Goal: Task Accomplishment & Management: Complete application form

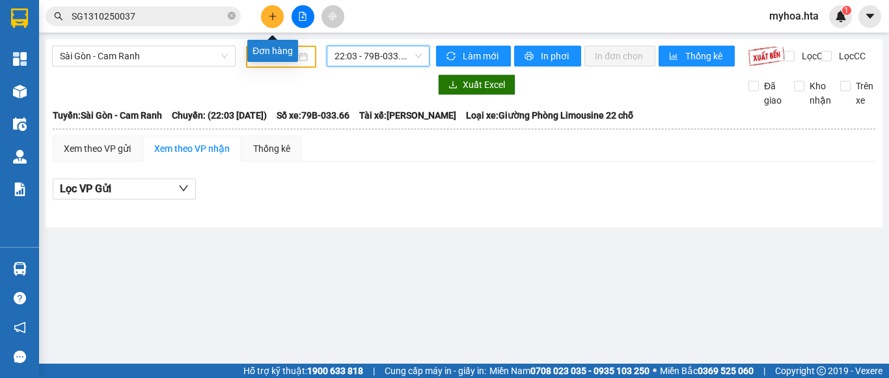
drag, startPoint x: 0, startPoint y: 0, endPoint x: 279, endPoint y: 17, distance: 279.9
click at [279, 17] on button at bounding box center [272, 16] width 23 height 23
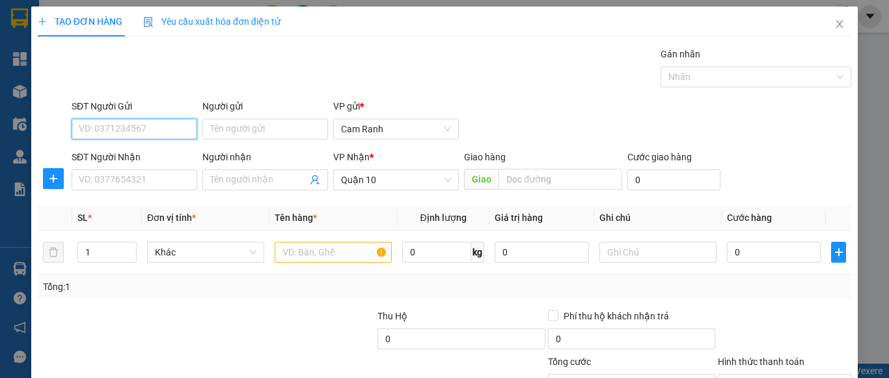
click at [160, 123] on input "SĐT Người Gửi" at bounding box center [135, 129] width 126 height 21
click at [159, 152] on div "0907915161 - CHÂU" at bounding box center [133, 155] width 108 height 14
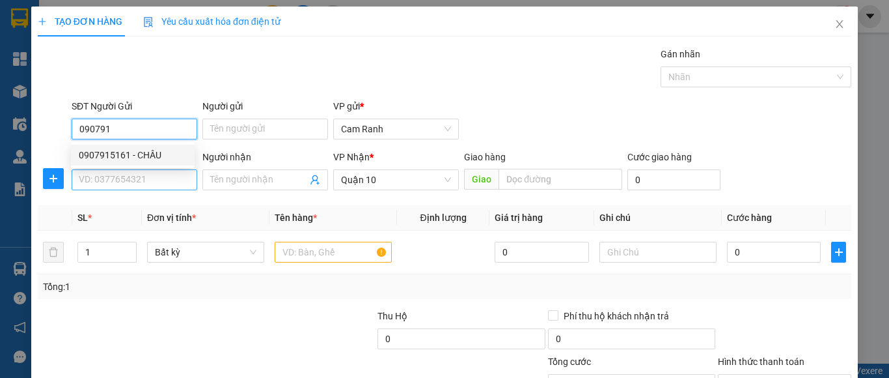
type input "0907915161"
type input "CHÂU"
type input "0907915161"
click at [148, 186] on input "SĐT Người Nhận" at bounding box center [135, 179] width 126 height 21
type input "50.000"
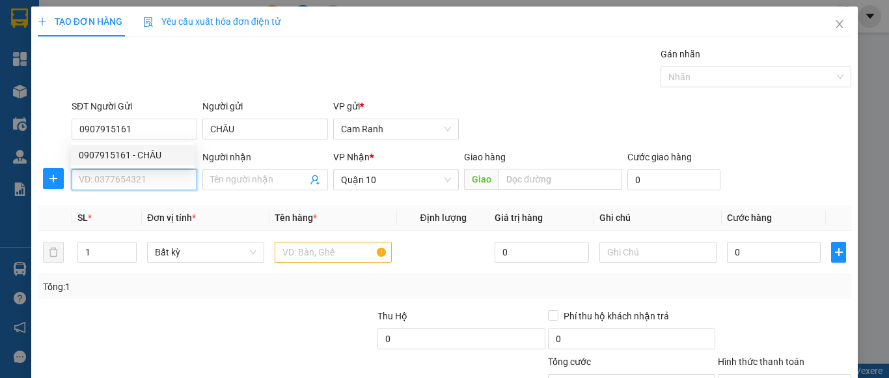
type input "50.000"
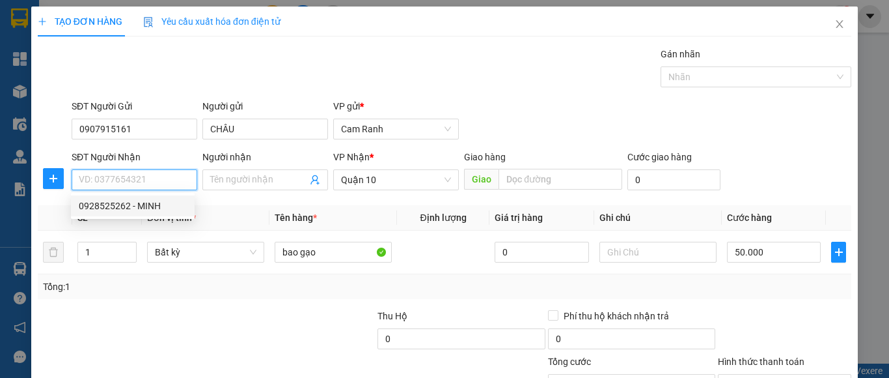
click at [148, 210] on div "0928525262 - MINH" at bounding box center [133, 206] width 108 height 14
type input "0928525262"
type input "MINH"
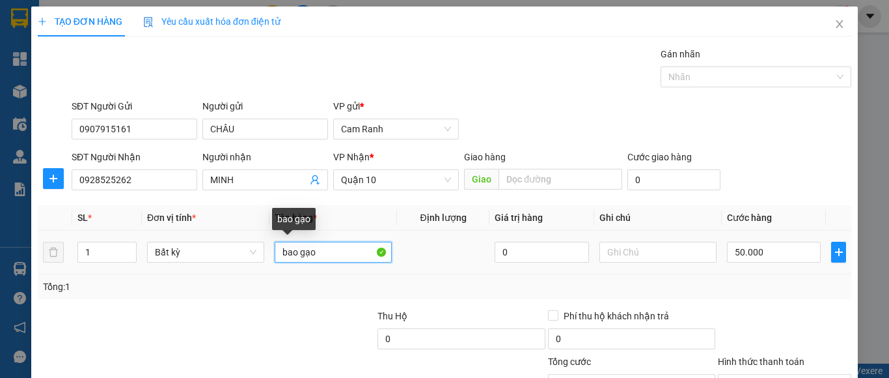
drag, startPoint x: 325, startPoint y: 252, endPoint x: 219, endPoint y: 225, distance: 109.6
click at [214, 231] on tr "1 Bất kỳ bao gạo 0 50.000" at bounding box center [445, 253] width 814 height 44
type input "KIỆN TG"
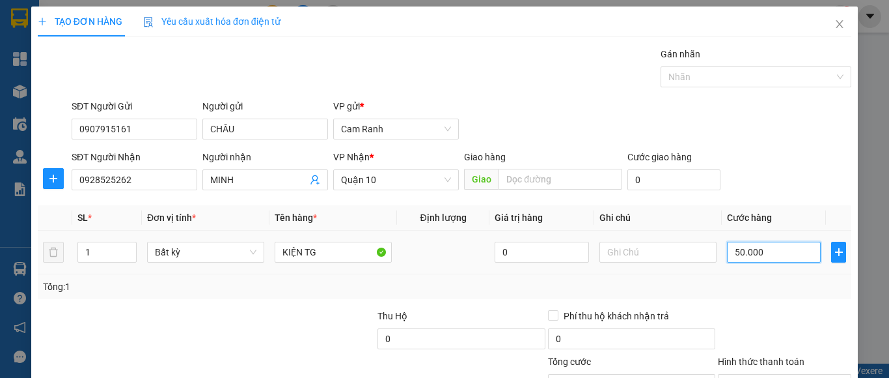
click at [784, 250] on input "50.000" at bounding box center [774, 252] width 94 height 21
type input "0"
type input "6"
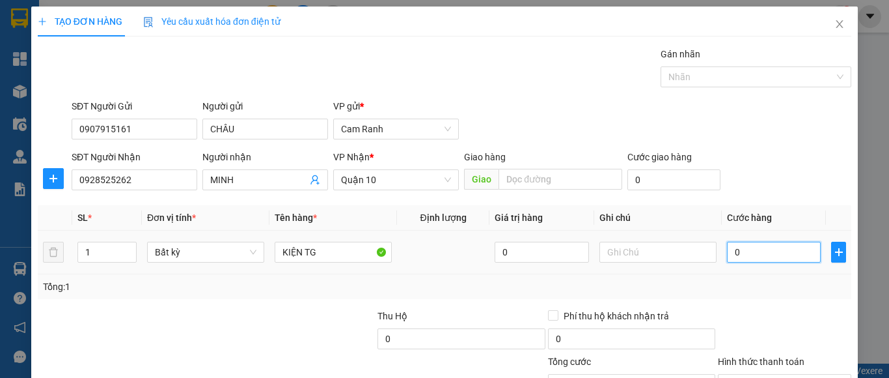
type input "6"
type input "06"
type input "60"
type input "060"
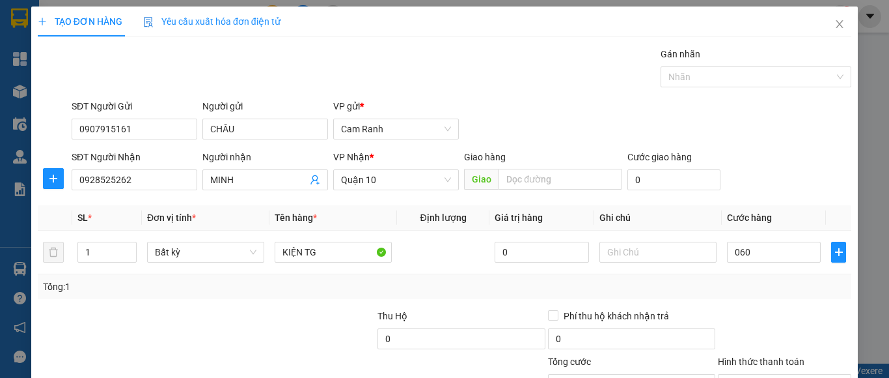
type input "60.000"
click at [770, 293] on div "Tổng: 1" at bounding box center [445, 286] width 804 height 14
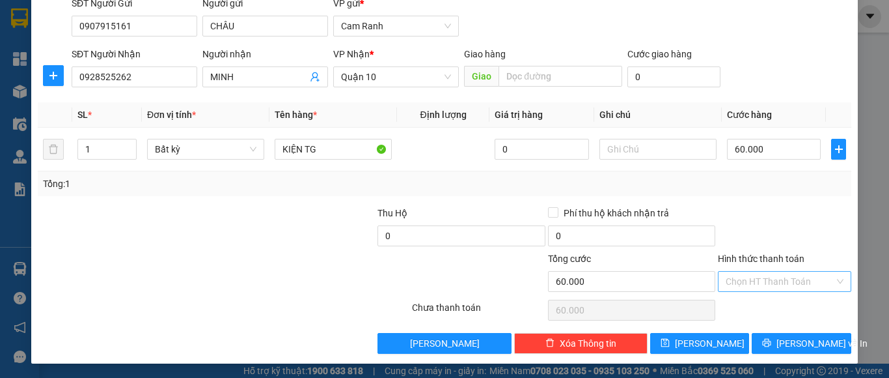
scroll to position [104, 0]
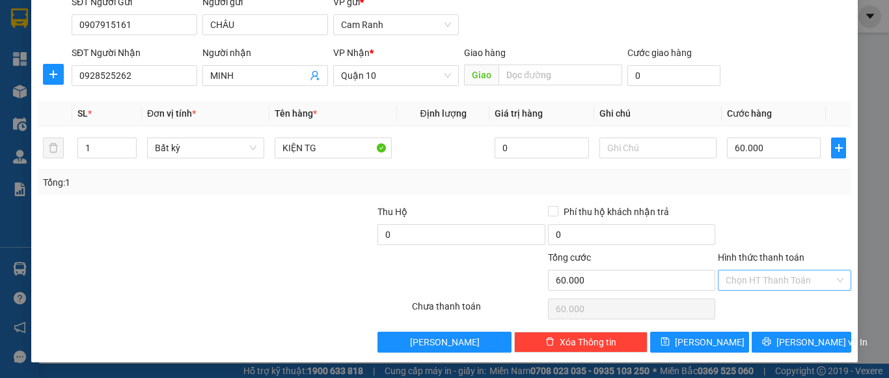
click at [776, 283] on input "Hình thức thanh toán" at bounding box center [780, 280] width 109 height 20
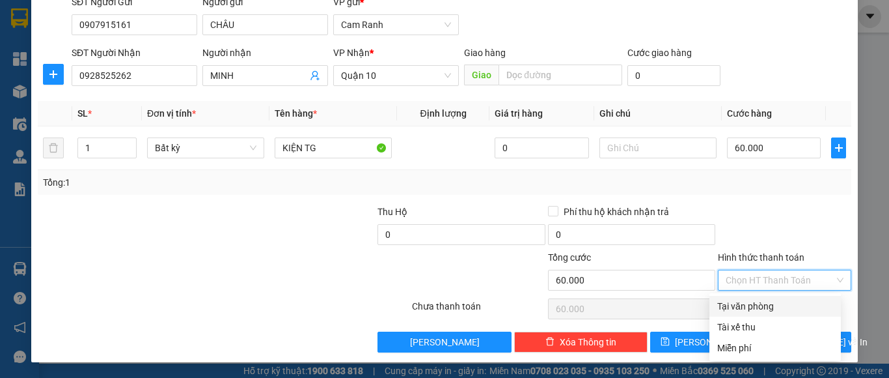
click at [768, 307] on div "Tại văn phòng" at bounding box center [776, 306] width 116 height 14
type input "0"
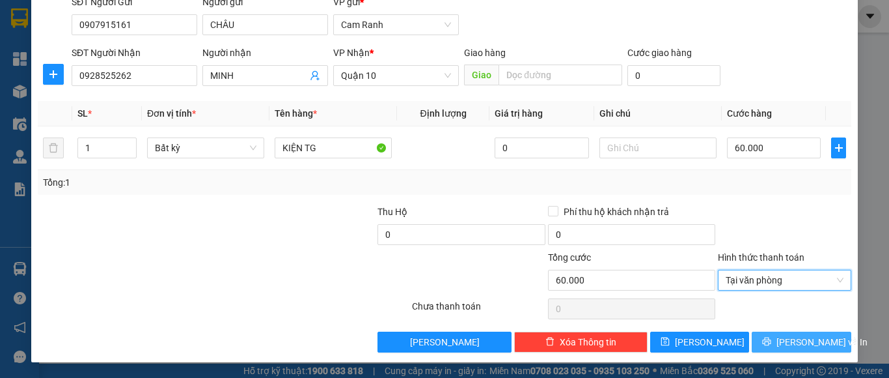
click at [789, 346] on span "[PERSON_NAME] và In" at bounding box center [822, 342] width 91 height 14
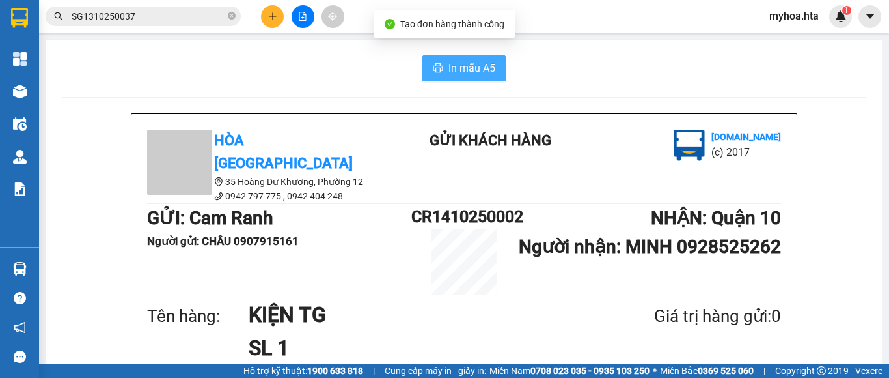
click at [449, 64] on span "In mẫu A5" at bounding box center [472, 68] width 47 height 16
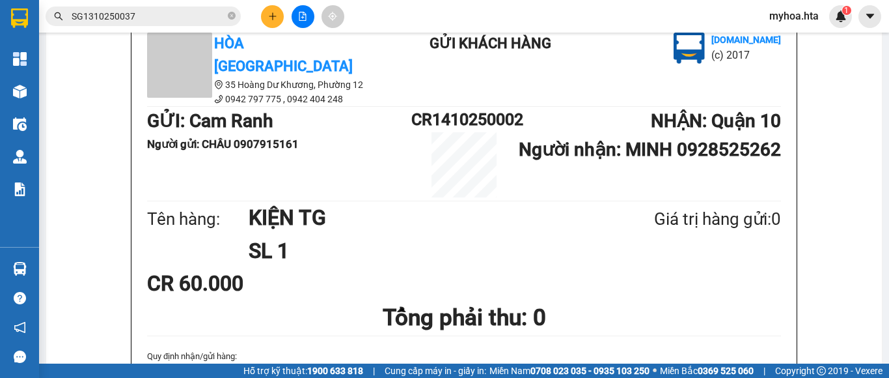
scroll to position [65, 0]
